Goal: Information Seeking & Learning: Learn about a topic

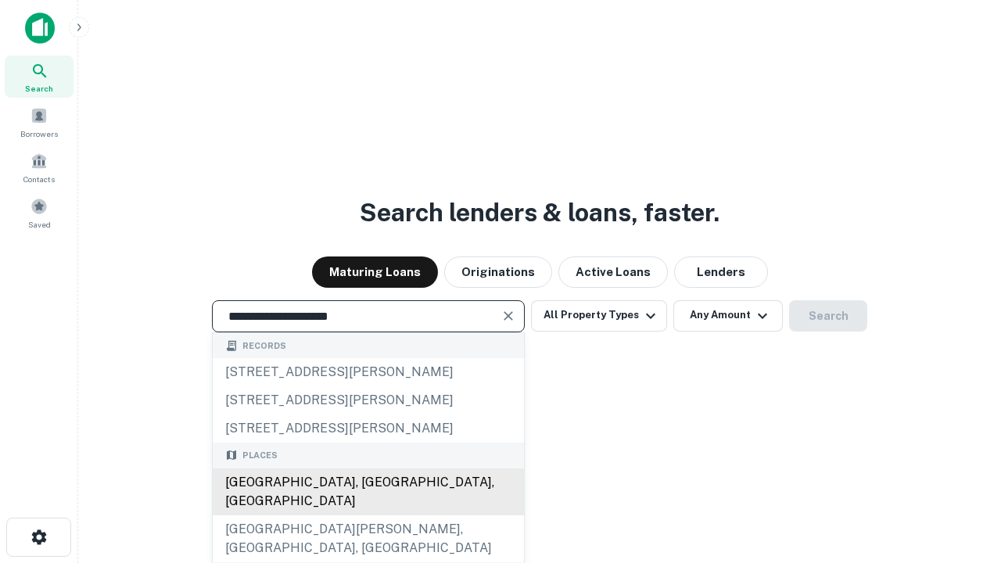
click at [368, 515] on div "[GEOGRAPHIC_DATA], [GEOGRAPHIC_DATA], [GEOGRAPHIC_DATA]" at bounding box center [368, 492] width 311 height 47
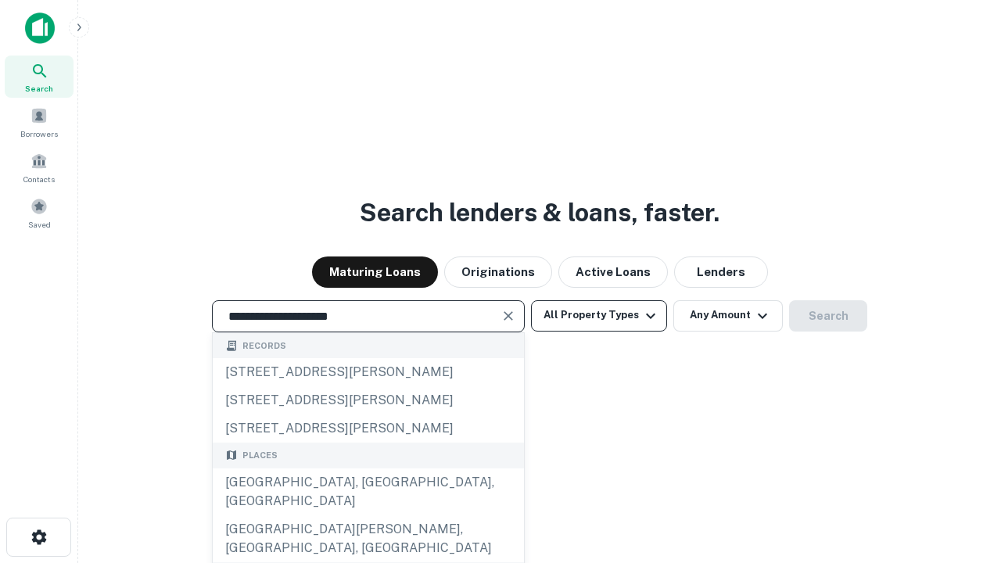
click at [599, 315] on button "All Property Types" at bounding box center [599, 315] width 136 height 31
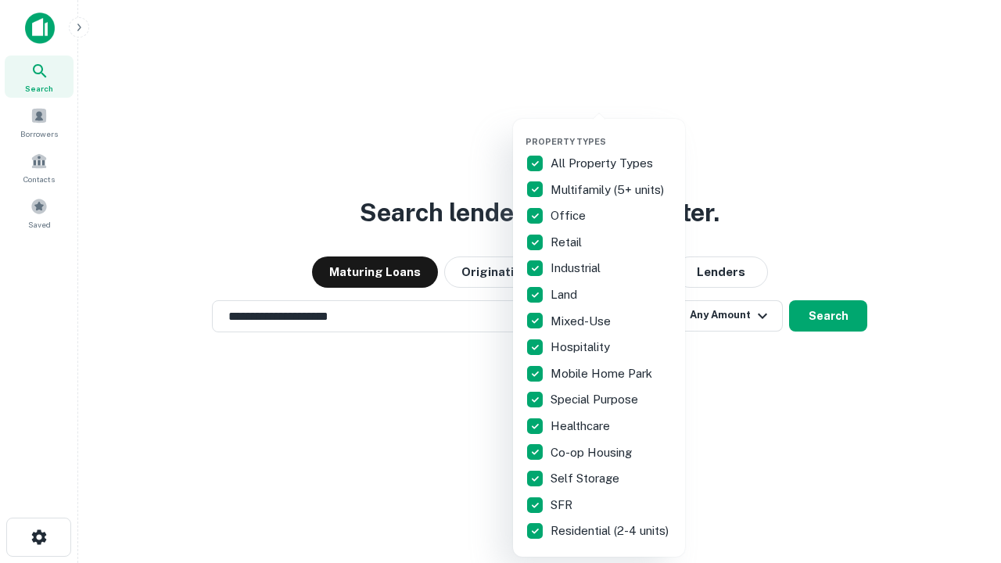
type input "**********"
click at [612, 131] on button "button" at bounding box center [612, 131] width 172 height 1
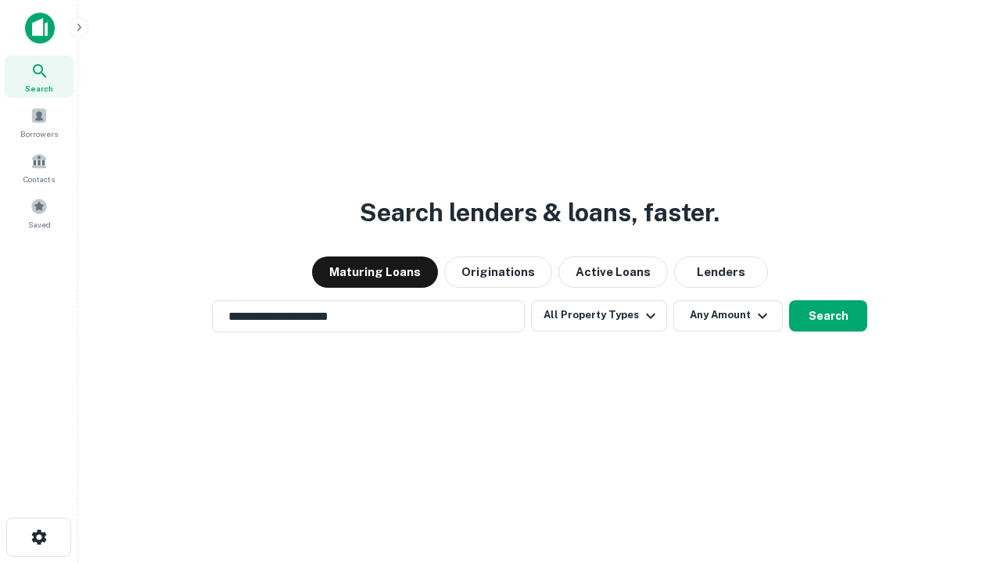
scroll to position [24, 0]
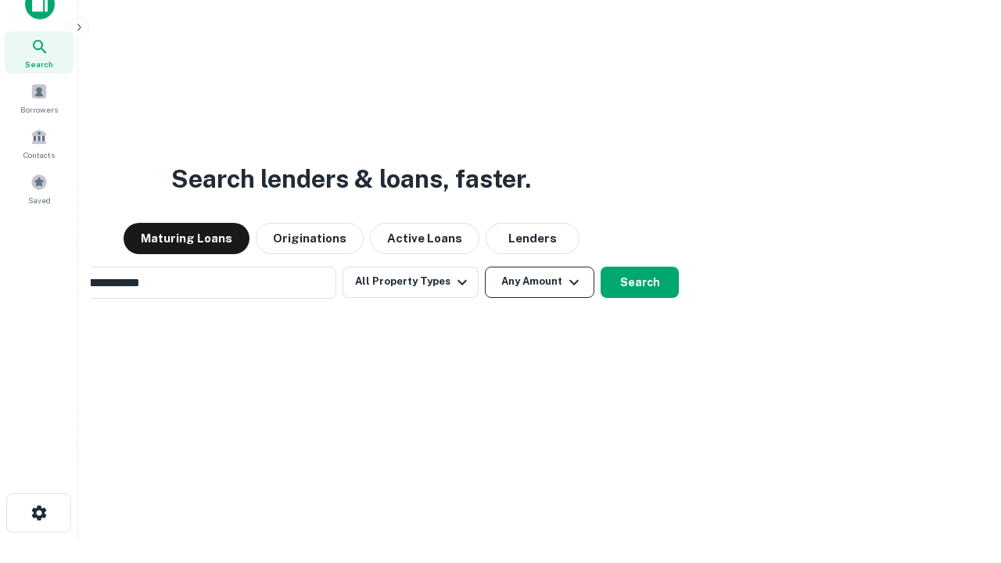
click at [485, 267] on button "Any Amount" at bounding box center [539, 282] width 109 height 31
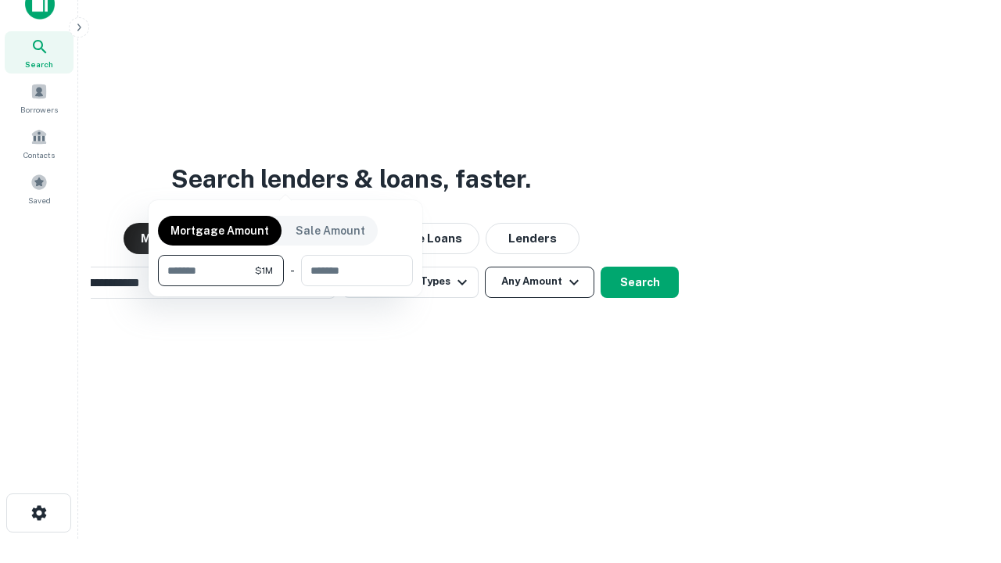
scroll to position [25, 0]
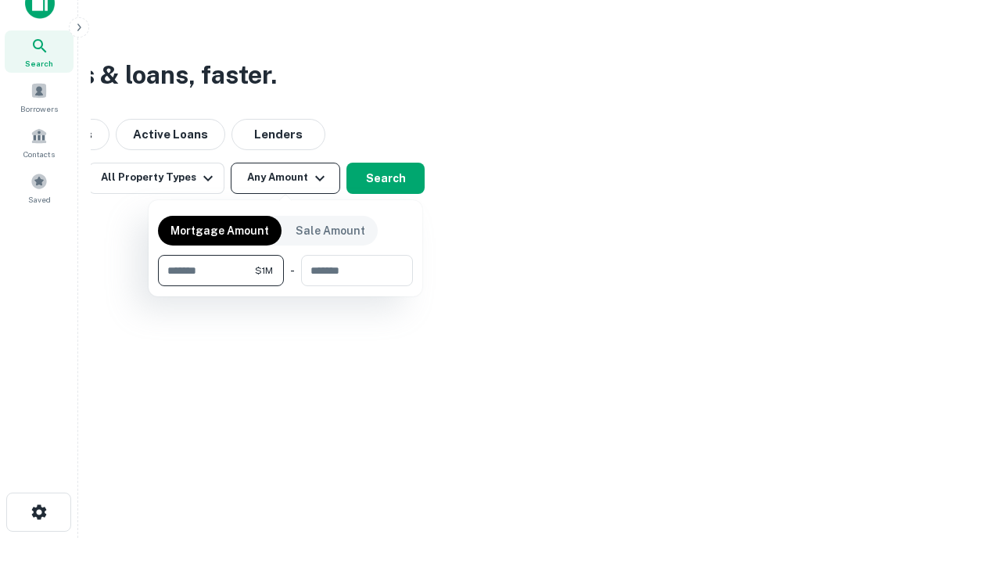
type input "*******"
click at [285, 286] on button "button" at bounding box center [285, 286] width 255 height 1
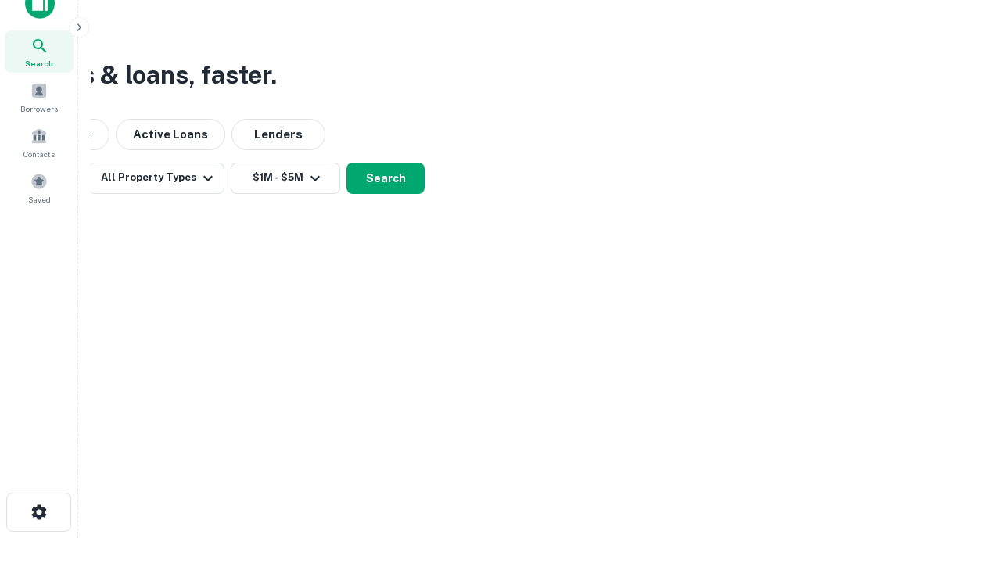
scroll to position [24, 0]
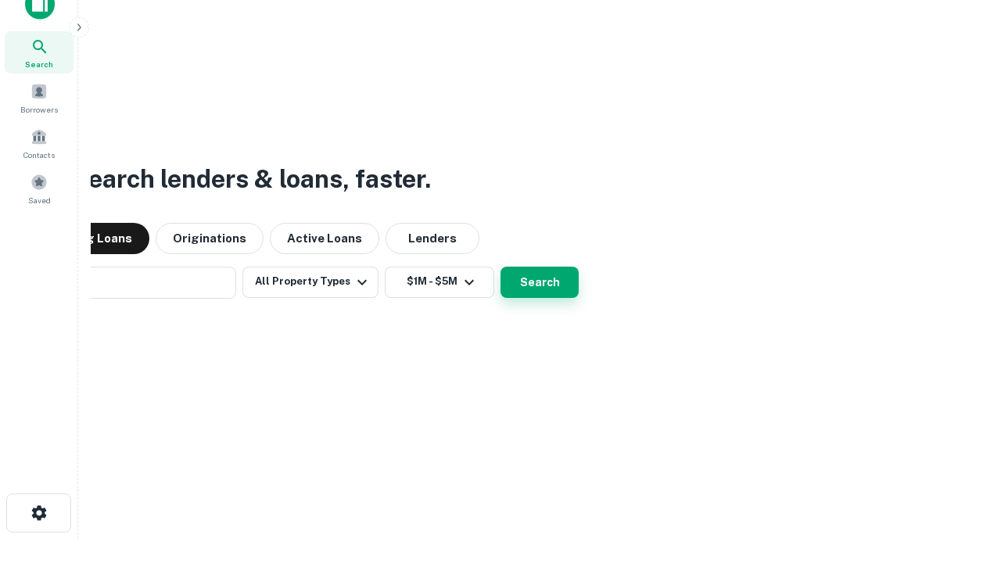
click at [501, 267] on button "Search" at bounding box center [540, 282] width 78 height 31
